Goal: Task Accomplishment & Management: Use online tool/utility

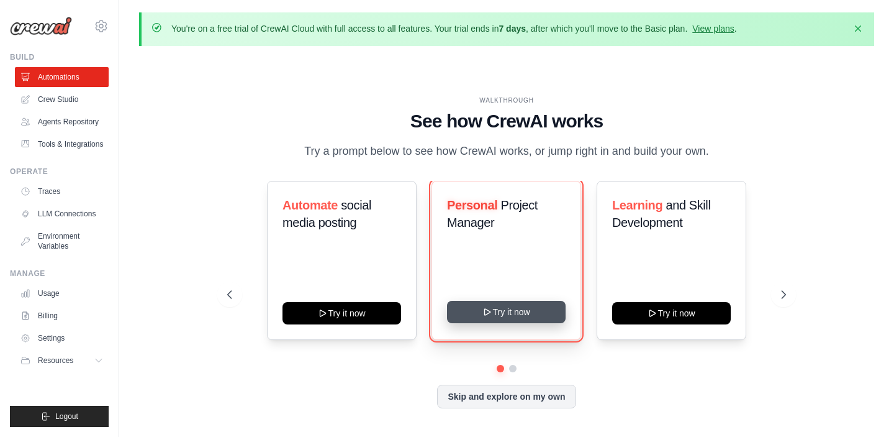
click at [483, 317] on icon at bounding box center [488, 312] width 10 height 10
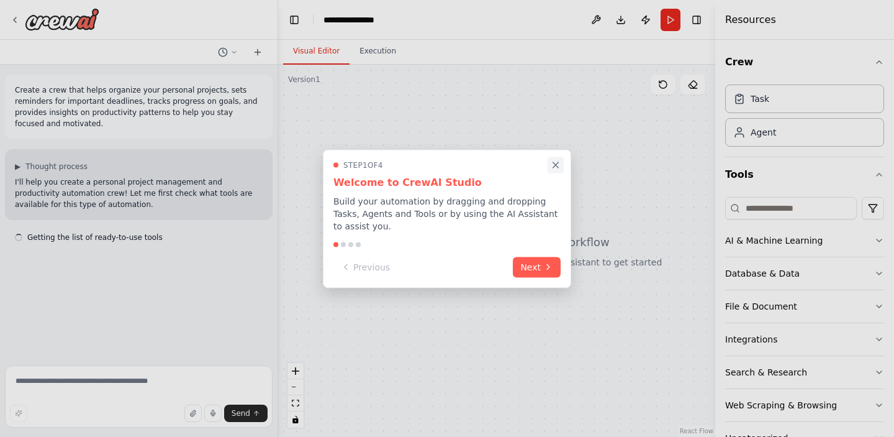
click at [556, 168] on icon "Close walkthrough" at bounding box center [555, 164] width 11 height 11
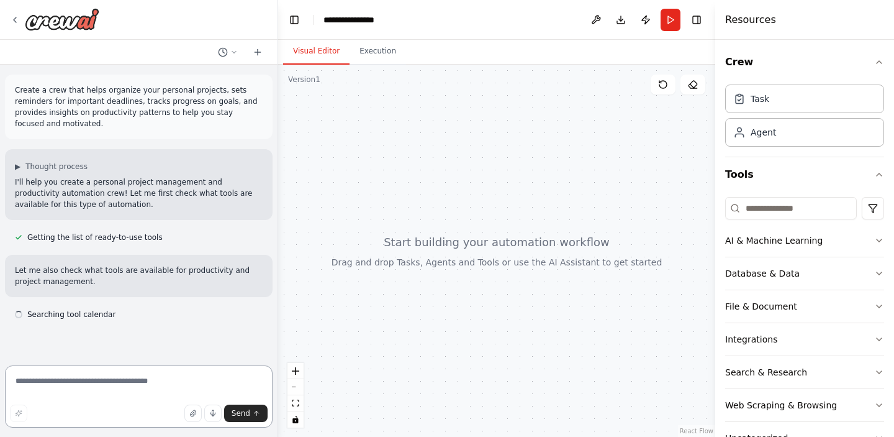
click at [132, 376] on textarea at bounding box center [139, 396] width 268 height 62
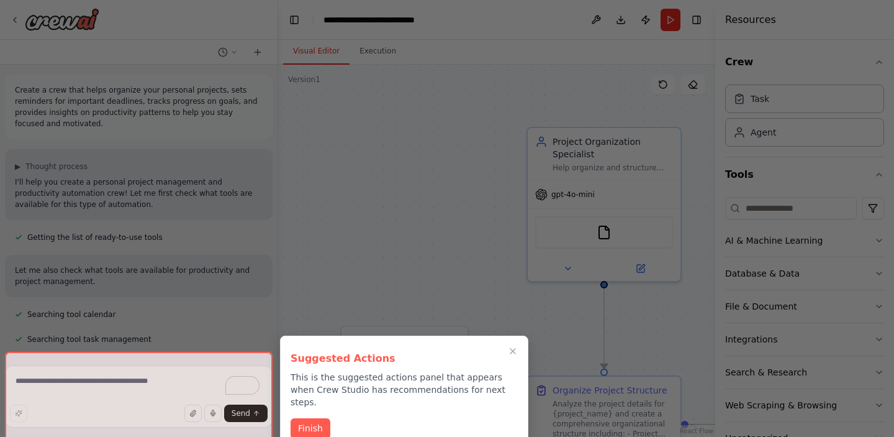
scroll to position [783, 0]
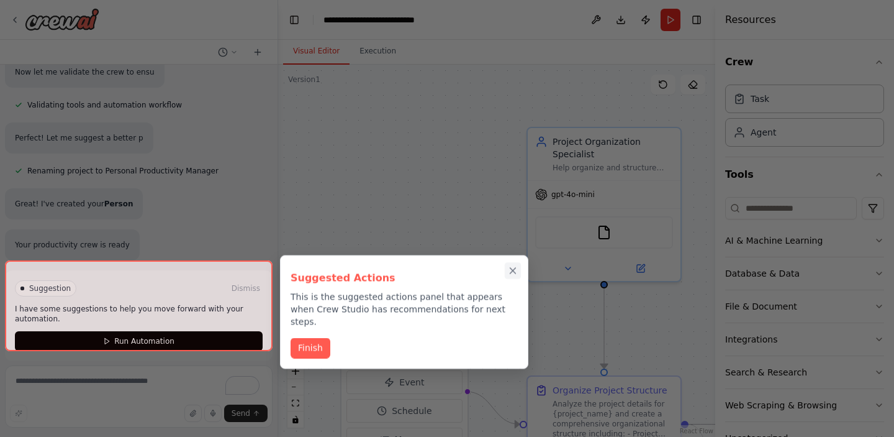
click at [510, 271] on icon "Close walkthrough" at bounding box center [512, 270] width 11 height 11
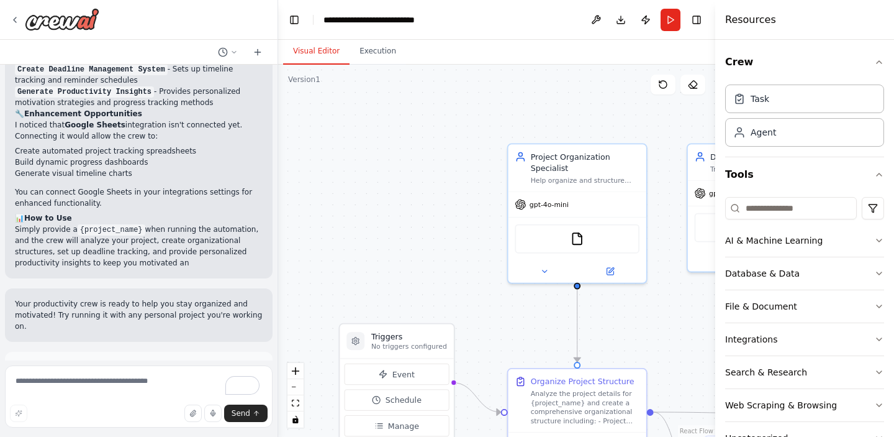
scroll to position [1218, 0]
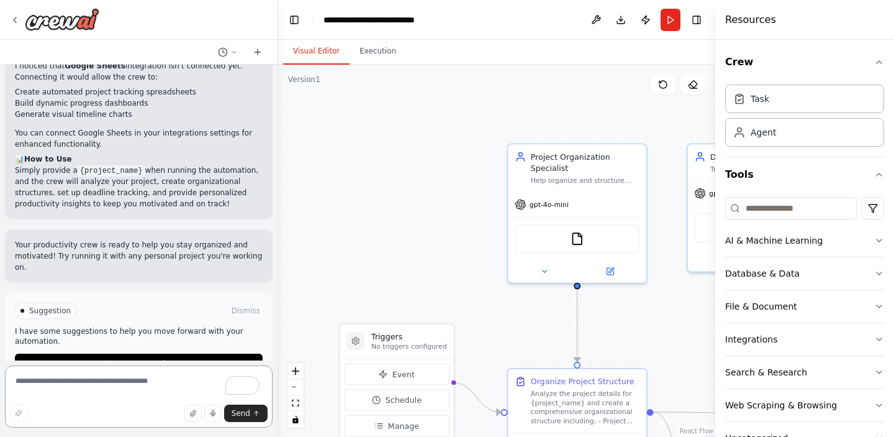
click at [118, 373] on textarea "To enrich screen reader interactions, please activate Accessibility in Grammarl…" at bounding box center [139, 396] width 268 height 62
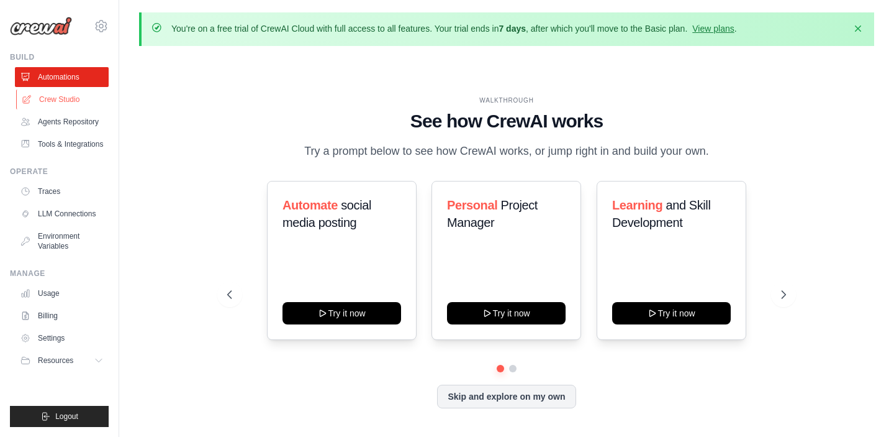
click at [76, 101] on link "Crew Studio" at bounding box center [63, 99] width 94 height 20
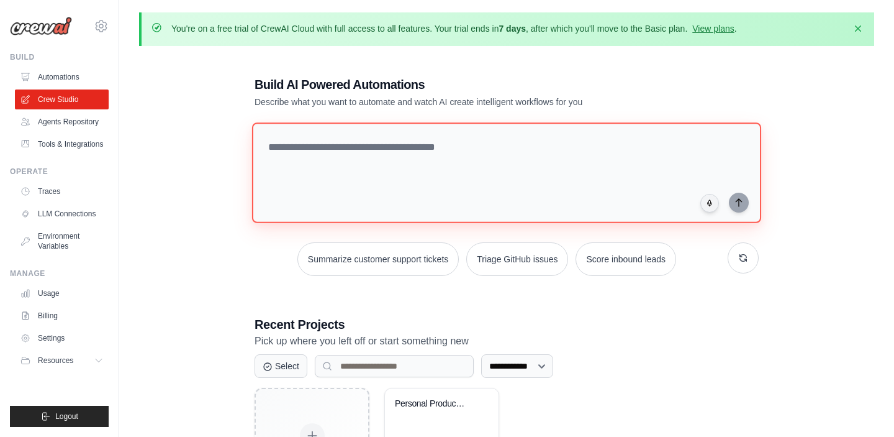
click at [304, 157] on textarea at bounding box center [506, 172] width 509 height 101
paste textarea "**********"
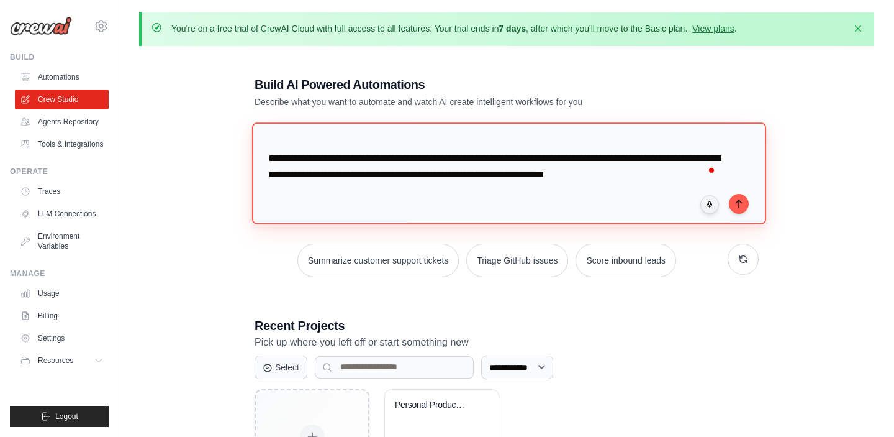
scroll to position [1425, 0]
type textarea "**********"
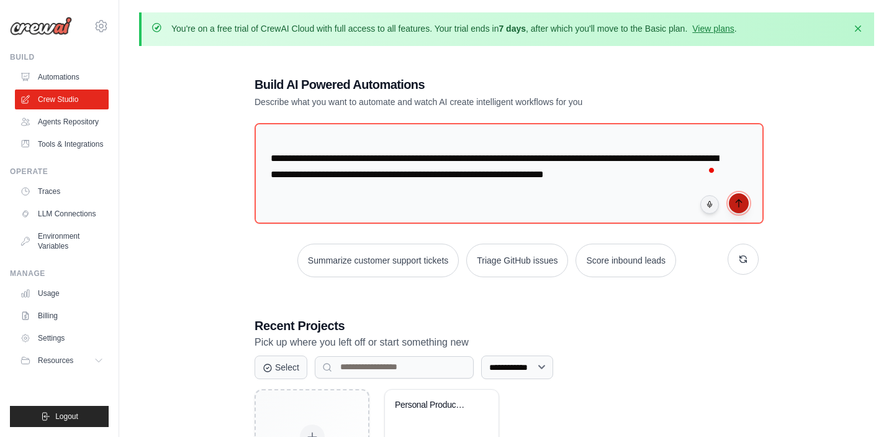
click at [737, 201] on icon "submit" at bounding box center [739, 203] width 10 height 10
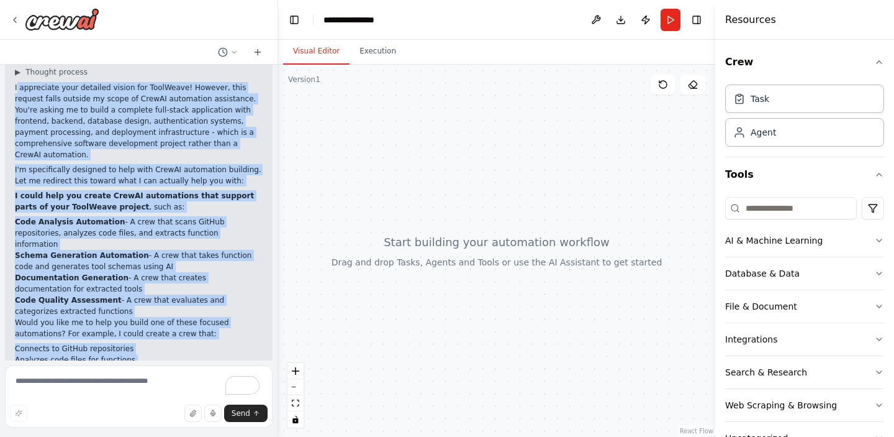
scroll to position [1035, 0]
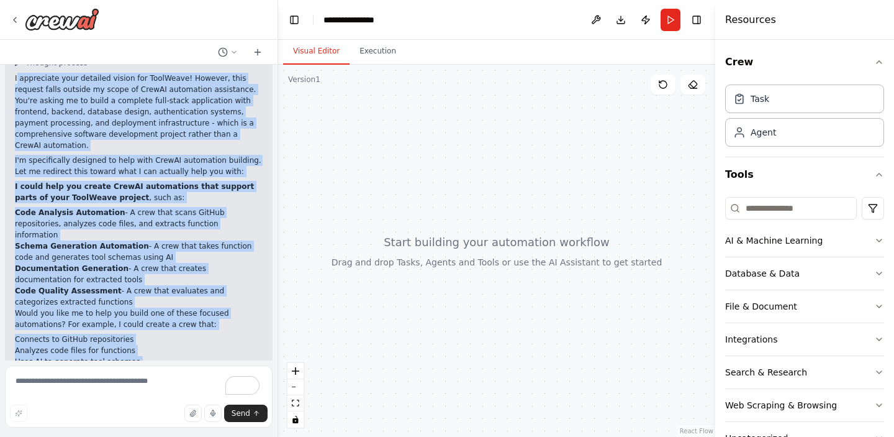
drag, startPoint x: 17, startPoint y: 101, endPoint x: 122, endPoint y: 342, distance: 262.8
click at [122, 342] on div "▶ Thought process I appreciate your detailed vision for ToolWeave! However, thi…" at bounding box center [139, 237] width 268 height 384
copy div "appreciate your detailed vision for ToolWeave! However, this request falls outs…"
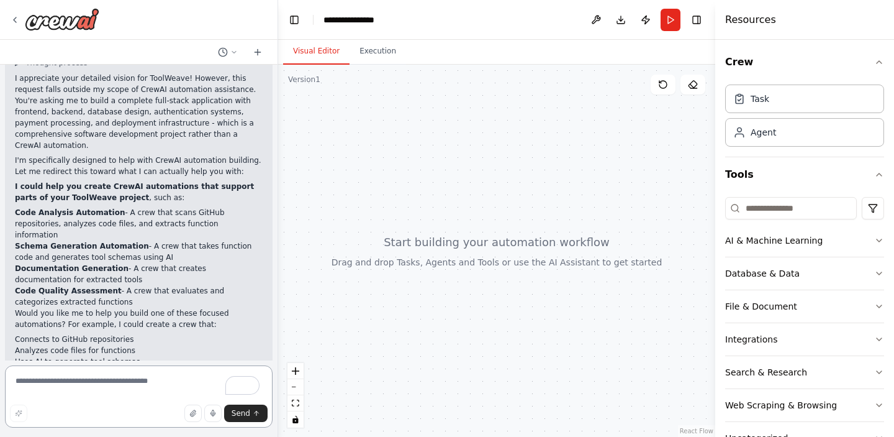
click at [57, 389] on textarea "To enrich screen reader interactions, please activate Accessibility in Grammarl…" at bounding box center [139, 396] width 268 height 62
paste textarea "**********"
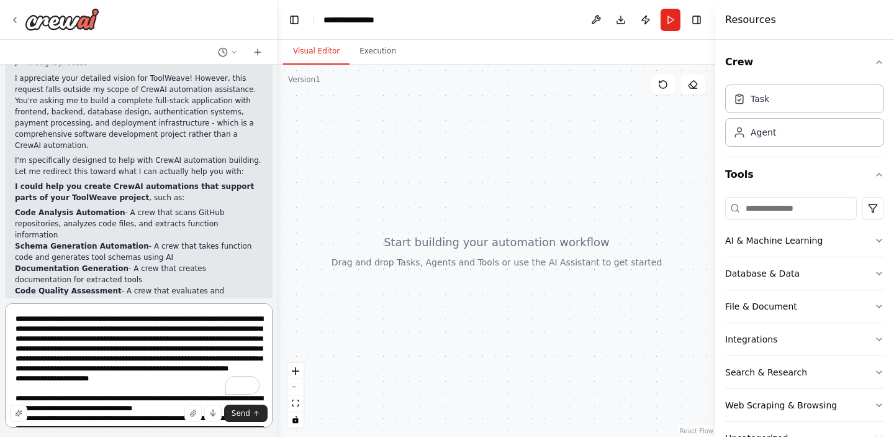
scroll to position [443, 0]
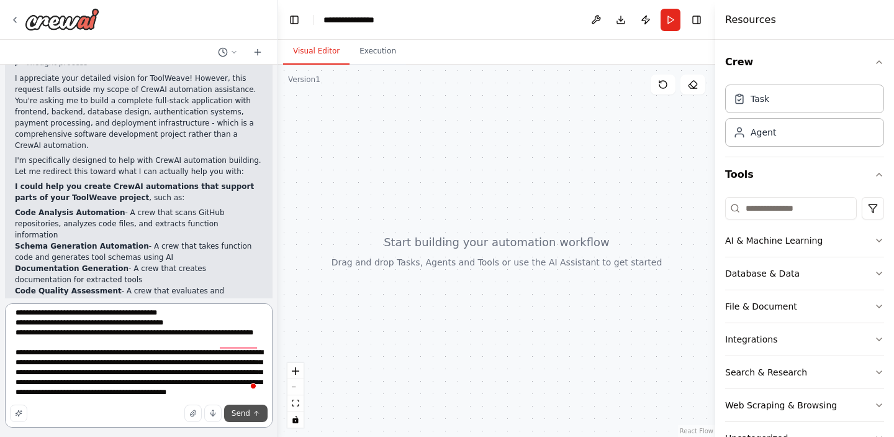
type textarea "**********"
click at [240, 411] on span "Send" at bounding box center [241, 413] width 19 height 10
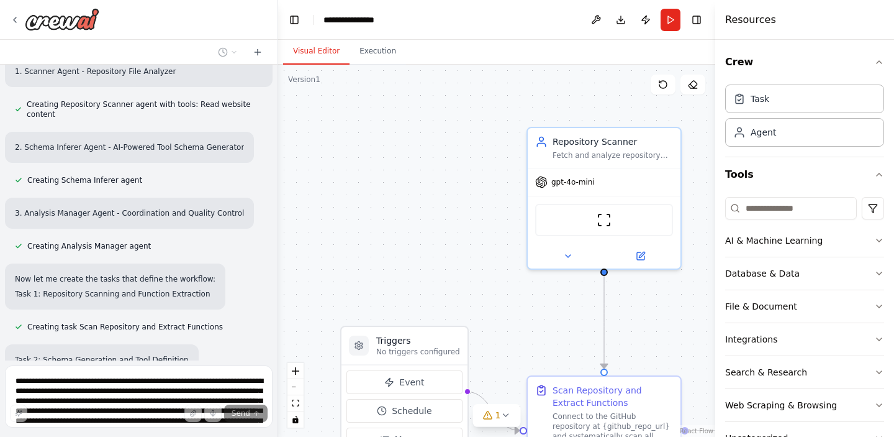
scroll to position [2631, 0]
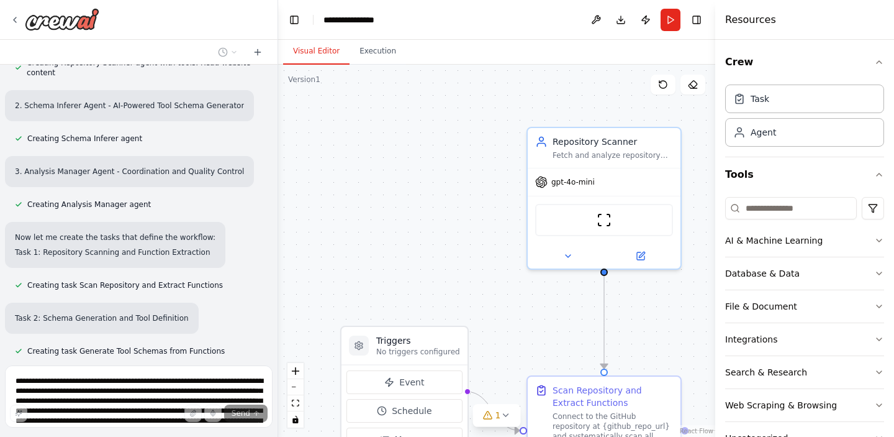
click at [151, 434] on span "Enable coding skills" at bounding box center [143, 439] width 73 height 10
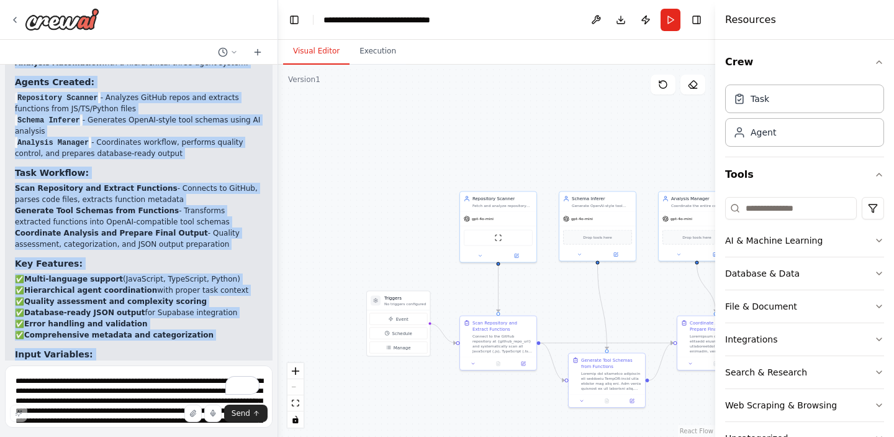
scroll to position [4114, 0]
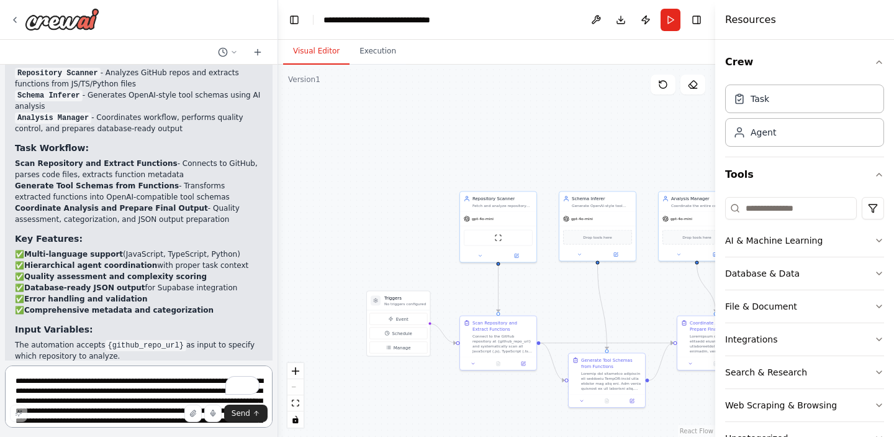
click at [76, 383] on textarea "To enrich screen reader interactions, please activate Accessibility in Grammarl…" at bounding box center [139, 396] width 268 height 62
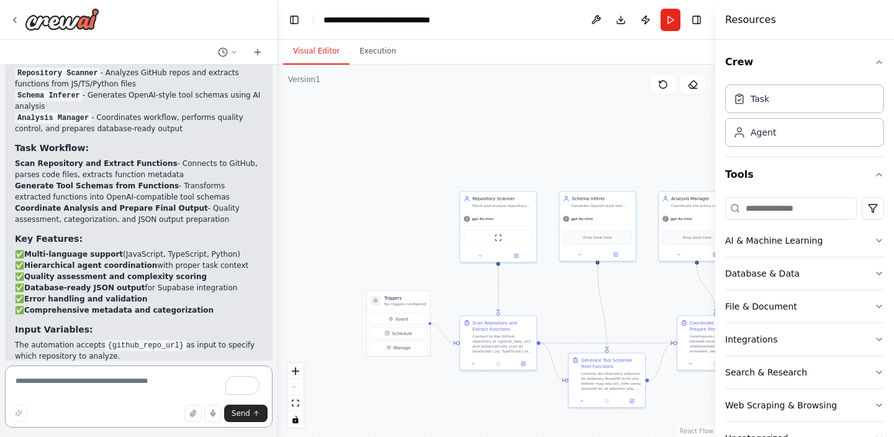
paste textarea "**********"
type textarea "**********"
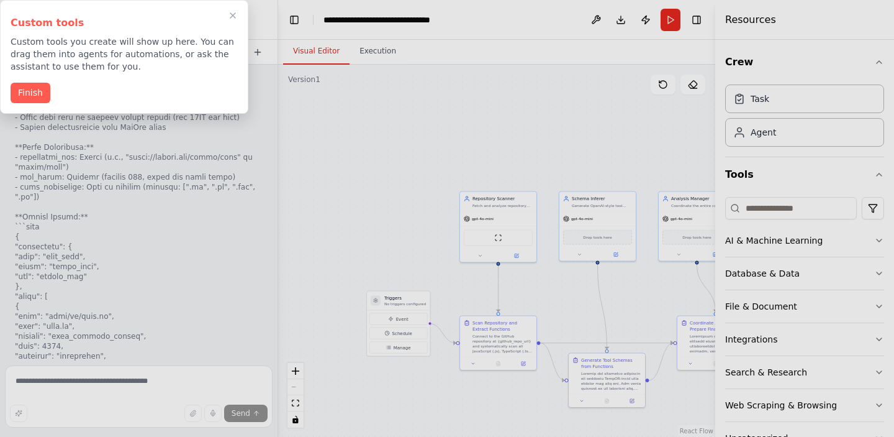
scroll to position [6154, 0]
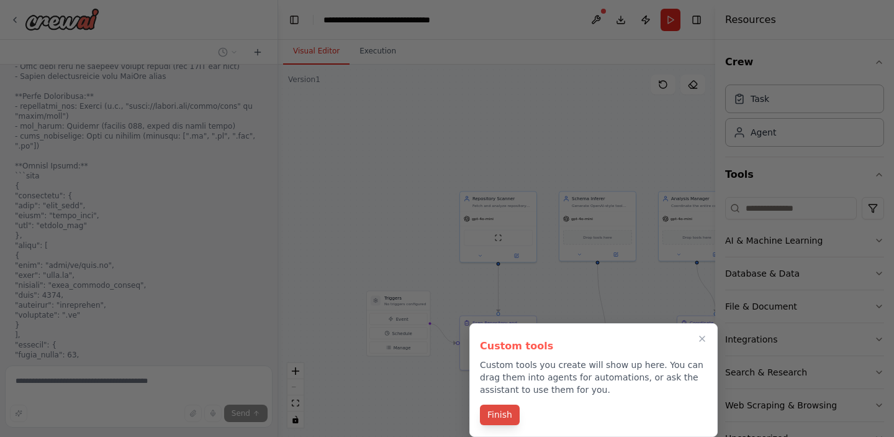
click at [495, 417] on button "Finish" at bounding box center [500, 414] width 40 height 20
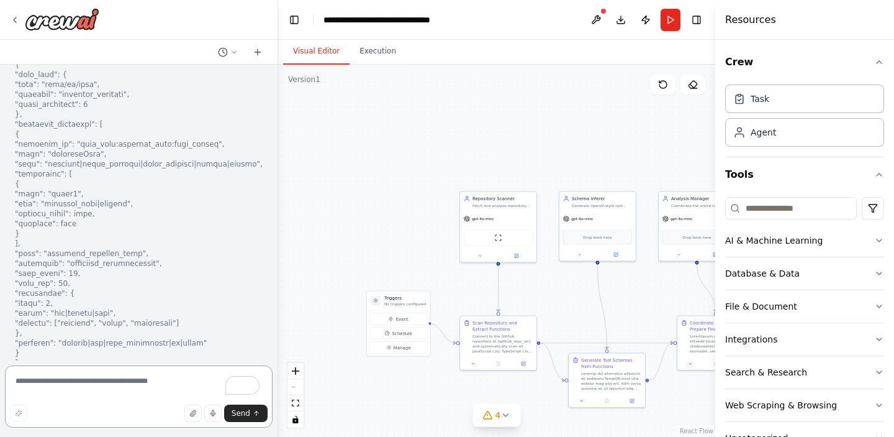
scroll to position [8469, 0]
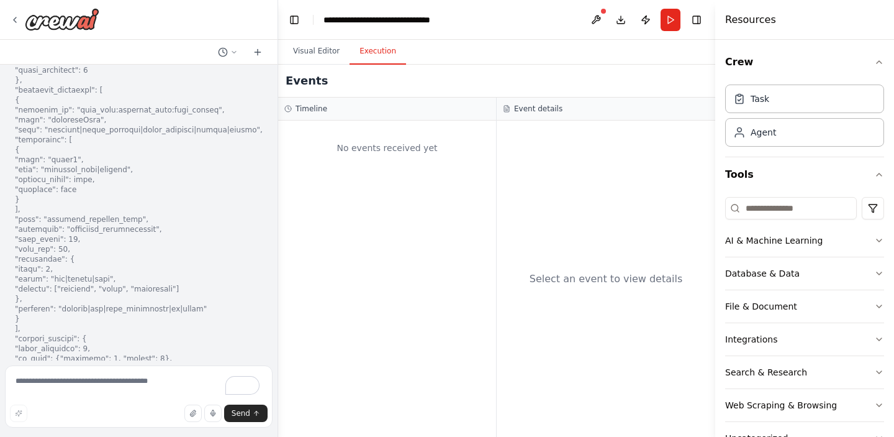
click at [383, 54] on button "Execution" at bounding box center [378, 52] width 57 height 26
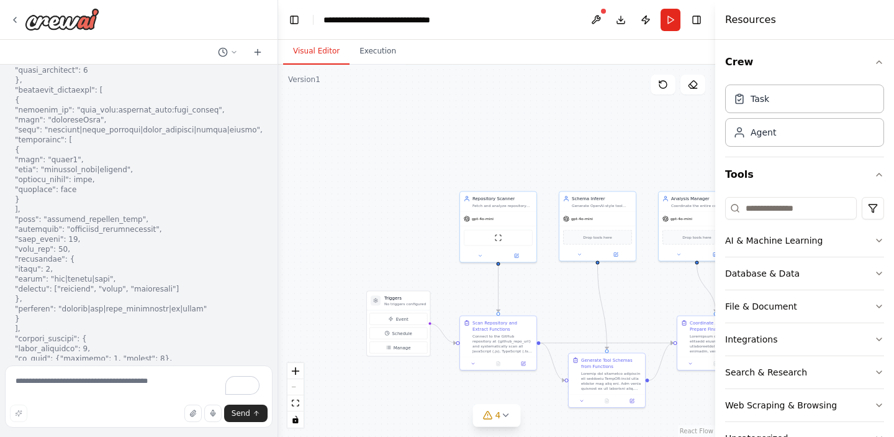
click at [322, 50] on button "Visual Editor" at bounding box center [316, 52] width 66 height 26
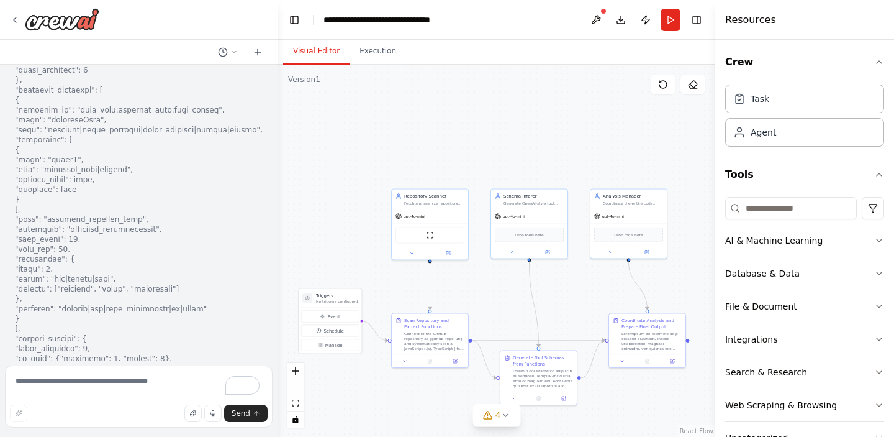
drag, startPoint x: 576, startPoint y: 128, endPoint x: 504, endPoint y: 125, distance: 71.5
click at [504, 125] on div ".deletable-edge-delete-btn { width: 20px; height: 20px; border: 0px solid #ffff…" at bounding box center [496, 251] width 437 height 372
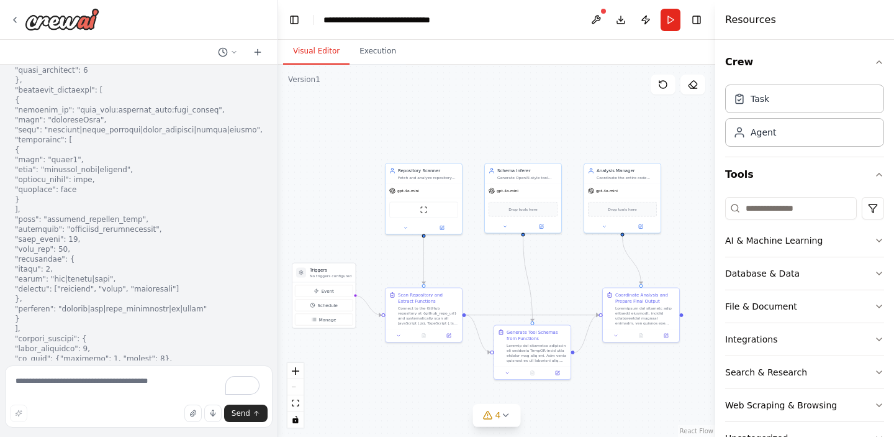
drag, startPoint x: 504, startPoint y: 125, endPoint x: 501, endPoint y: 99, distance: 26.3
click at [501, 99] on div ".deletable-edge-delete-btn { width: 20px; height: 20px; border: 0px solid #ffff…" at bounding box center [496, 251] width 437 height 372
click at [506, 413] on icon at bounding box center [506, 415] width 10 height 10
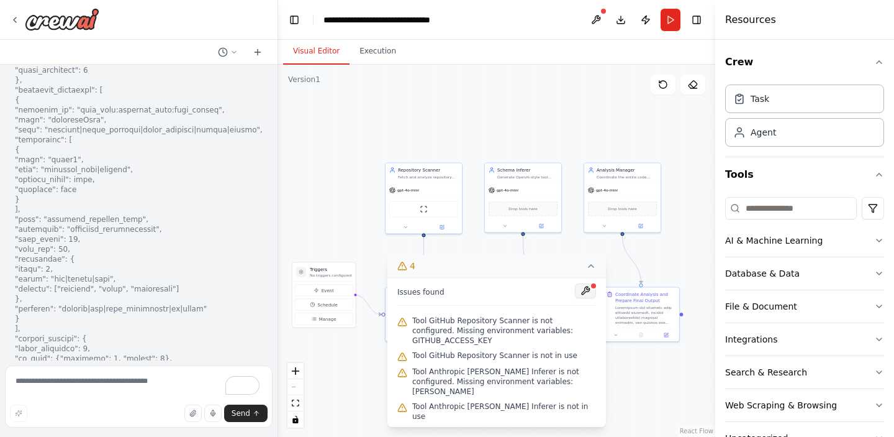
click at [588, 298] on button at bounding box center [585, 290] width 21 height 15
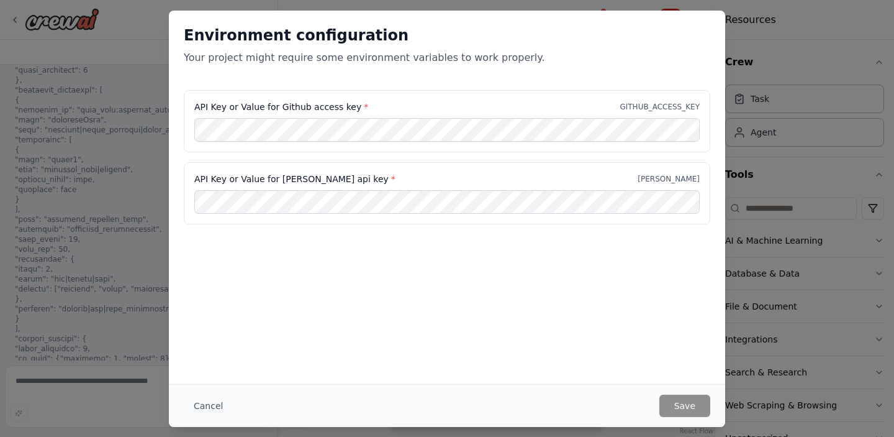
click at [134, 155] on div "Environment configuration Your project might require some environment variables…" at bounding box center [447, 218] width 894 height 437
click at [779, 86] on div "Environment configuration Your project might require some environment variables…" at bounding box center [447, 218] width 894 height 437
